Goal: Find specific fact: Find specific fact

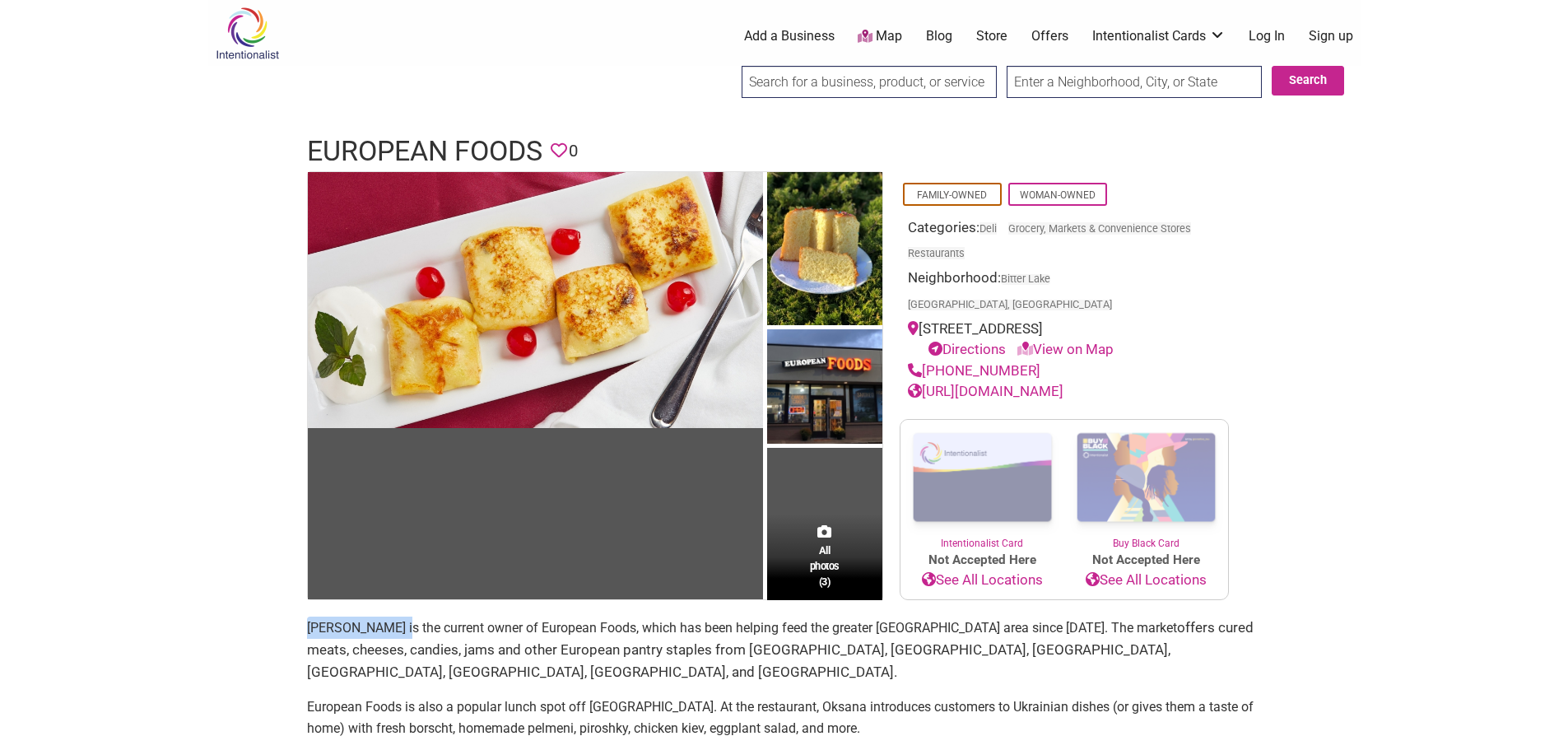
drag, startPoint x: 407, startPoint y: 602, endPoint x: 308, endPoint y: 605, distance: 99.0
click at [308, 616] on p "[PERSON_NAME] is the current owner of European Foods, which has been helping fe…" at bounding box center [784, 650] width 955 height 68
copy p "[PERSON_NAME]"
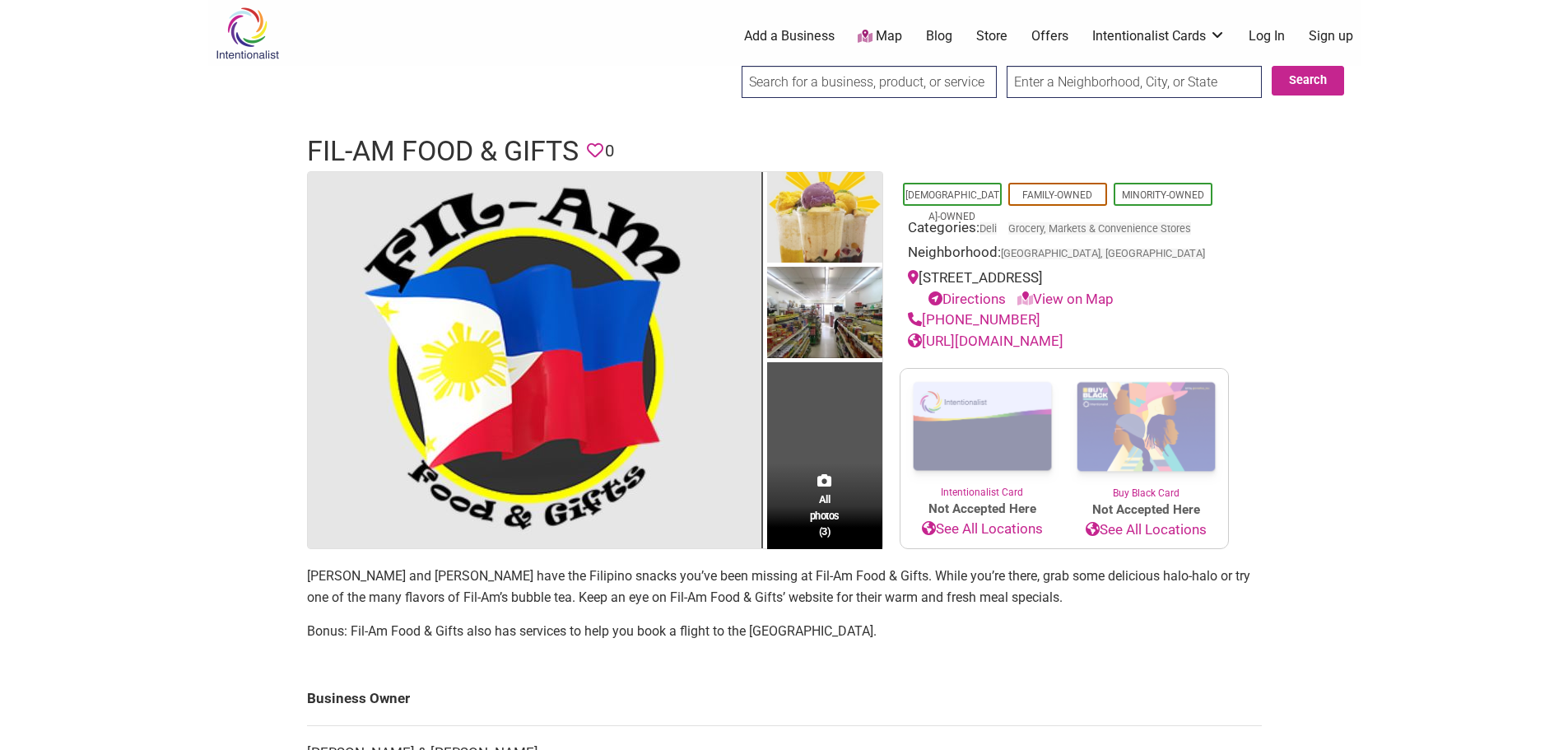
click at [1563, 484] on body "× Menu 0 Add a Business Map Blog Store Offers Intentionalist Cards Buy Black Ca…" at bounding box center [784, 375] width 1568 height 750
